Goal: Find specific page/section: Find specific page/section

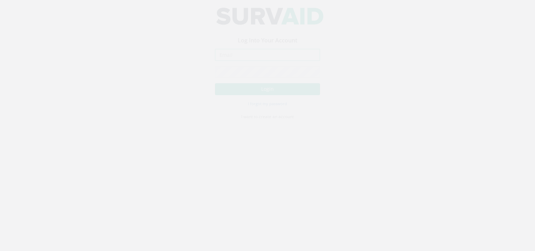
type input "[EMAIL_ADDRESS][DOMAIN_NAME]"
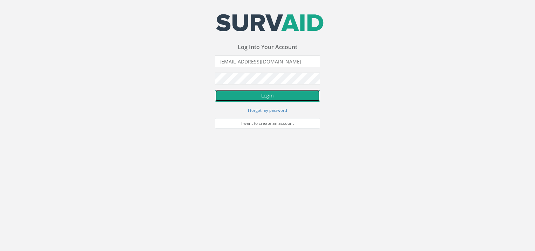
click at [258, 94] on button "Login" at bounding box center [267, 96] width 105 height 12
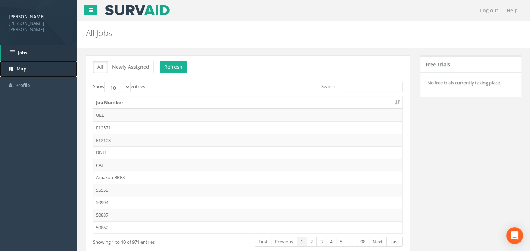
click at [15, 66] on link "Map" at bounding box center [38, 69] width 77 height 16
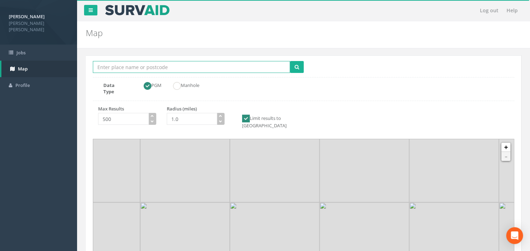
click at [130, 62] on input "Location Search Box" at bounding box center [191, 67] width 197 height 12
type input "ec4r 2ya"
click at [301, 64] on button "submit" at bounding box center [297, 67] width 14 height 12
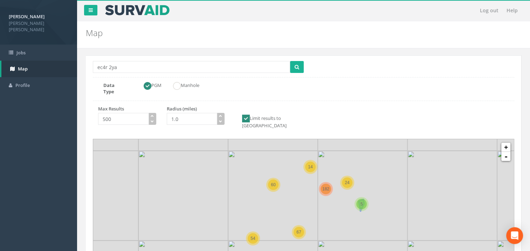
click at [360, 201] on span "5" at bounding box center [361, 203] width 2 height 5
click at [361, 193] on icon at bounding box center [304, 226] width 548 height 228
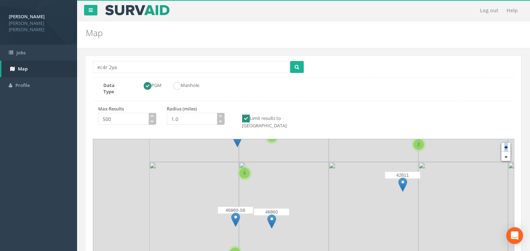
drag, startPoint x: 306, startPoint y: 195, endPoint x: 413, endPoint y: 115, distance: 133.0
click at [413, 115] on div "Location Search Box ec4r 2ya Multiple Locations Found Data Type PGM Manhole Max…" at bounding box center [303, 188] width 435 height 266
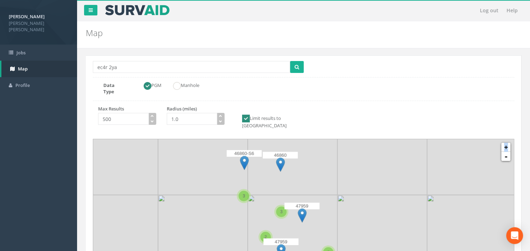
drag, startPoint x: 319, startPoint y: 196, endPoint x: 319, endPoint y: 186, distance: 9.8
click at [328, 137] on icon at bounding box center [313, 170] width 548 height 228
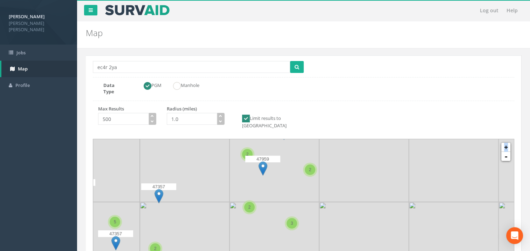
drag, startPoint x: 320, startPoint y: 173, endPoint x: 301, endPoint y: 122, distance: 54.1
click at [301, 122] on div "Location Search Box ec4r 2ya Multiple Locations Found Data Type PGM Manhole Max…" at bounding box center [303, 188] width 435 height 266
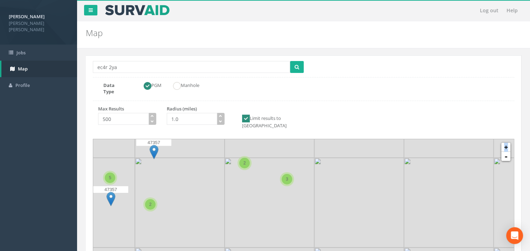
drag, startPoint x: 324, startPoint y: 193, endPoint x: 346, endPoint y: 174, distance: 29.6
click at [346, 174] on icon at bounding box center [299, 182] width 548 height 228
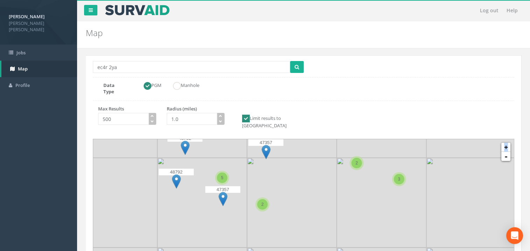
drag, startPoint x: 244, startPoint y: 192, endPoint x: 322, endPoint y: 204, distance: 79.1
click at [322, 204] on icon at bounding box center [416, 226] width 548 height 228
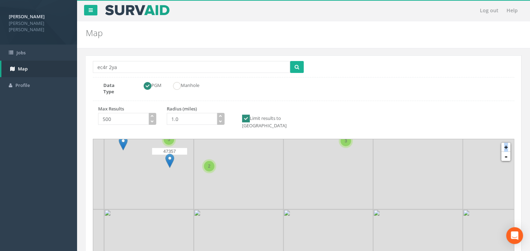
drag, startPoint x: 346, startPoint y: 183, endPoint x: 309, endPoint y: 160, distance: 44.0
click at [309, 160] on icon at bounding box center [250, 189] width 548 height 228
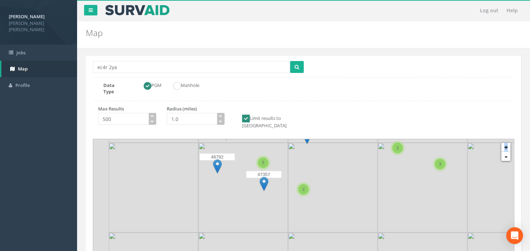
drag, startPoint x: 286, startPoint y: 176, endPoint x: 380, endPoint y: 200, distance: 97.3
click at [380, 200] on icon at bounding box center [398, 250] width 548 height 228
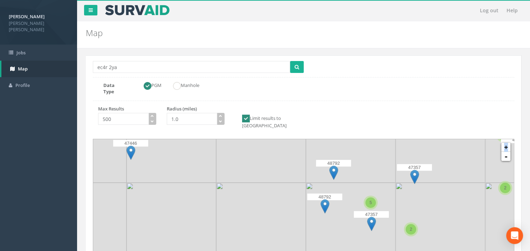
drag, startPoint x: 183, startPoint y: 192, endPoint x: 261, endPoint y: 217, distance: 81.5
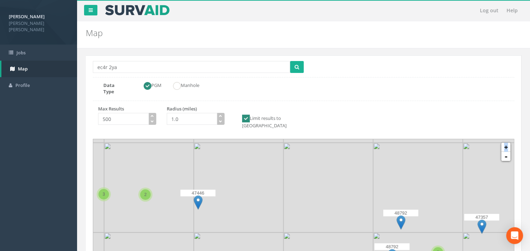
drag, startPoint x: 219, startPoint y: 153, endPoint x: 282, endPoint y: 193, distance: 74.6
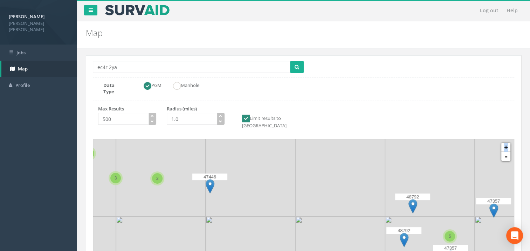
drag, startPoint x: 259, startPoint y: 205, endPoint x: 266, endPoint y: 194, distance: 12.6
click at [266, 194] on icon at bounding box center [316, 210] width 548 height 228
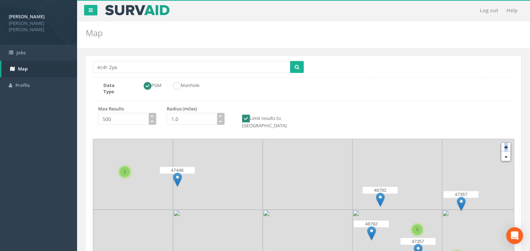
drag, startPoint x: 251, startPoint y: 202, endPoint x: 220, endPoint y: 193, distance: 32.5
click at [220, 193] on icon at bounding box center [271, 220] width 548 height 228
click at [180, 172] on img at bounding box center [177, 179] width 9 height 14
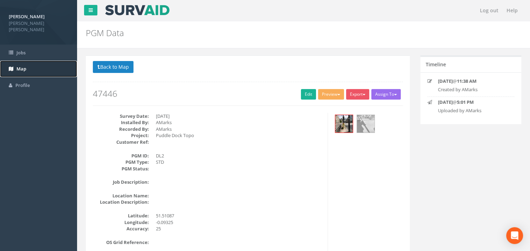
click at [8, 61] on link "Map" at bounding box center [38, 69] width 77 height 16
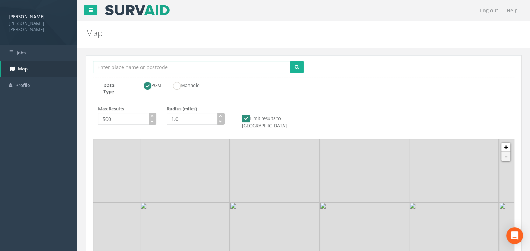
click at [154, 67] on input "Location Search Box" at bounding box center [191, 67] width 197 height 12
click at [133, 67] on input "Location Search Box" at bounding box center [191, 67] width 197 height 12
type input "ec4r 2ya"
click at [290, 61] on button "submit" at bounding box center [297, 67] width 14 height 12
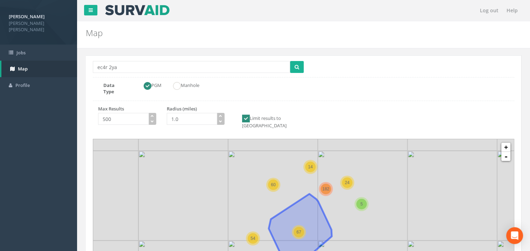
click at [297, 229] on span "67" at bounding box center [298, 231] width 5 height 5
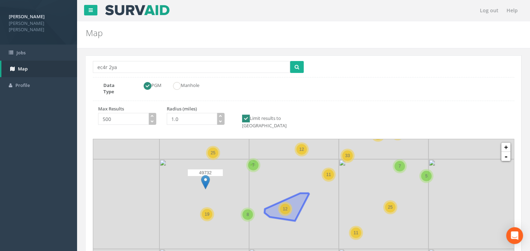
click at [284, 203] on div "12" at bounding box center [285, 208] width 11 height 11
click at [285, 206] on span "12" at bounding box center [285, 208] width 5 height 5
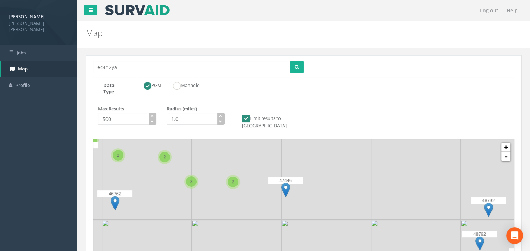
drag, startPoint x: 368, startPoint y: 231, endPoint x: 311, endPoint y: 152, distance: 97.6
click at [317, 146] on icon at bounding box center [253, 142] width 548 height 228
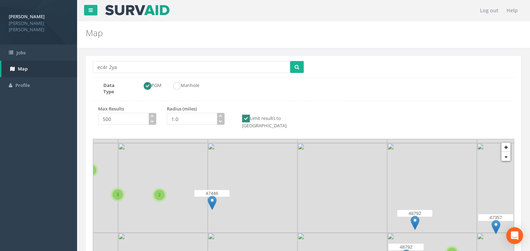
drag, startPoint x: 360, startPoint y: 194, endPoint x: 290, endPoint y: 209, distance: 72.1
click at [290, 209] on icon at bounding box center [231, 239] width 548 height 228
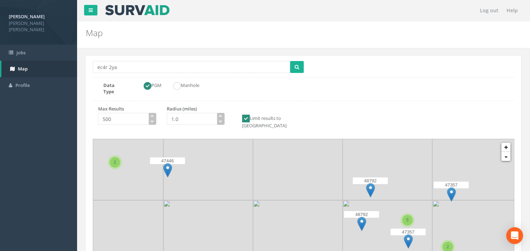
drag, startPoint x: 321, startPoint y: 177, endPoint x: 275, endPoint y: 143, distance: 56.8
click at [275, 143] on icon at bounding box center [259, 194] width 548 height 228
